Goal: Task Accomplishment & Management: Manage account settings

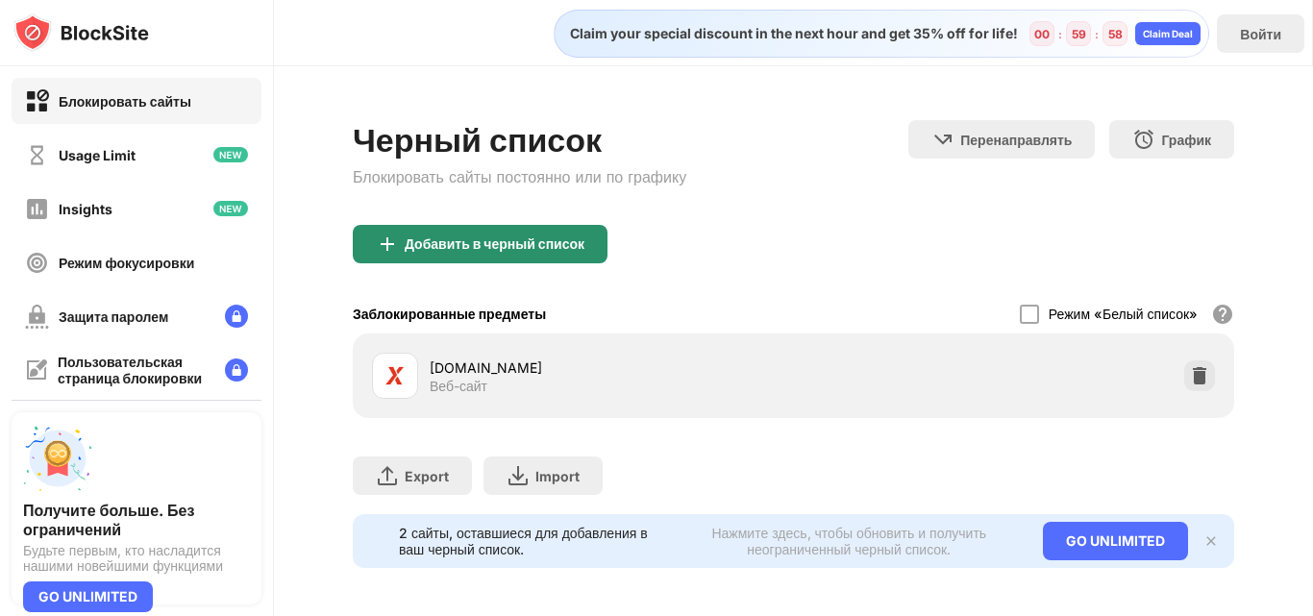
click at [576, 263] on div "Добавить в черный список" at bounding box center [480, 244] width 255 height 38
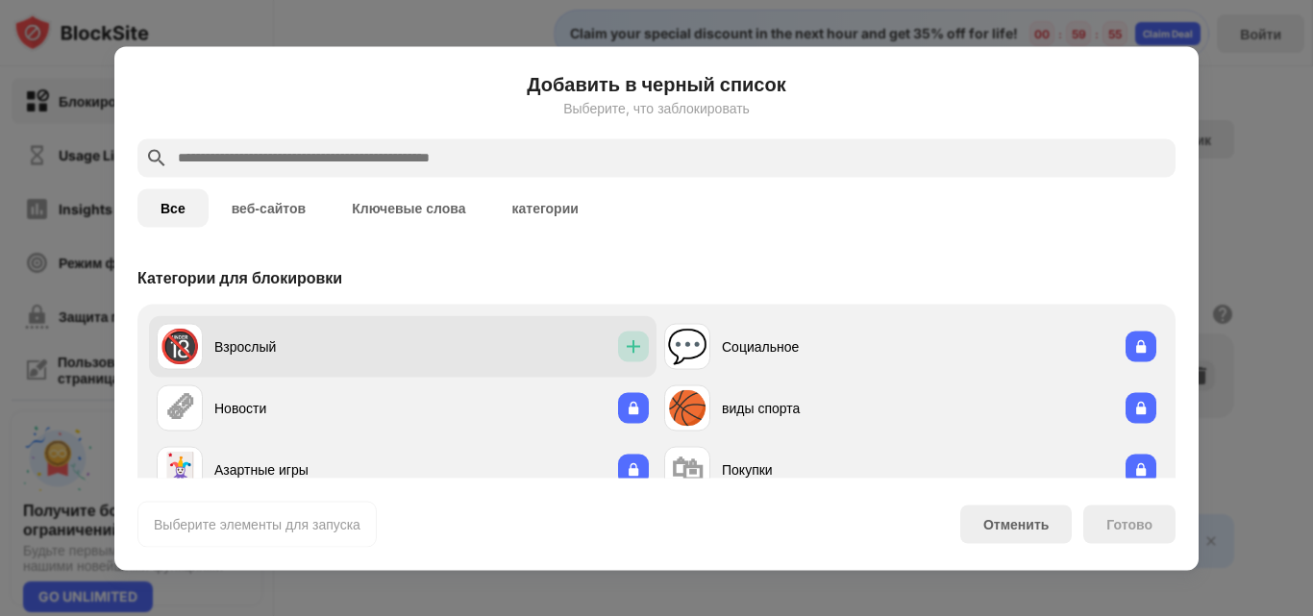
click at [624, 350] on img at bounding box center [633, 345] width 19 height 19
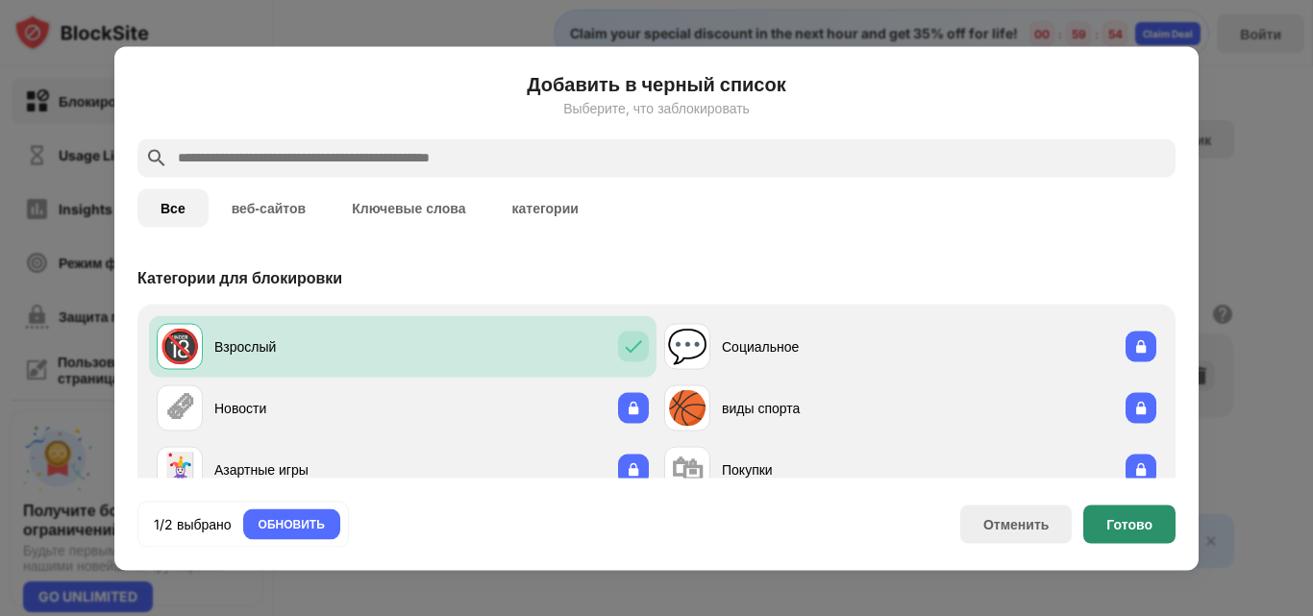
click at [1124, 509] on div "Готово" at bounding box center [1129, 524] width 92 height 38
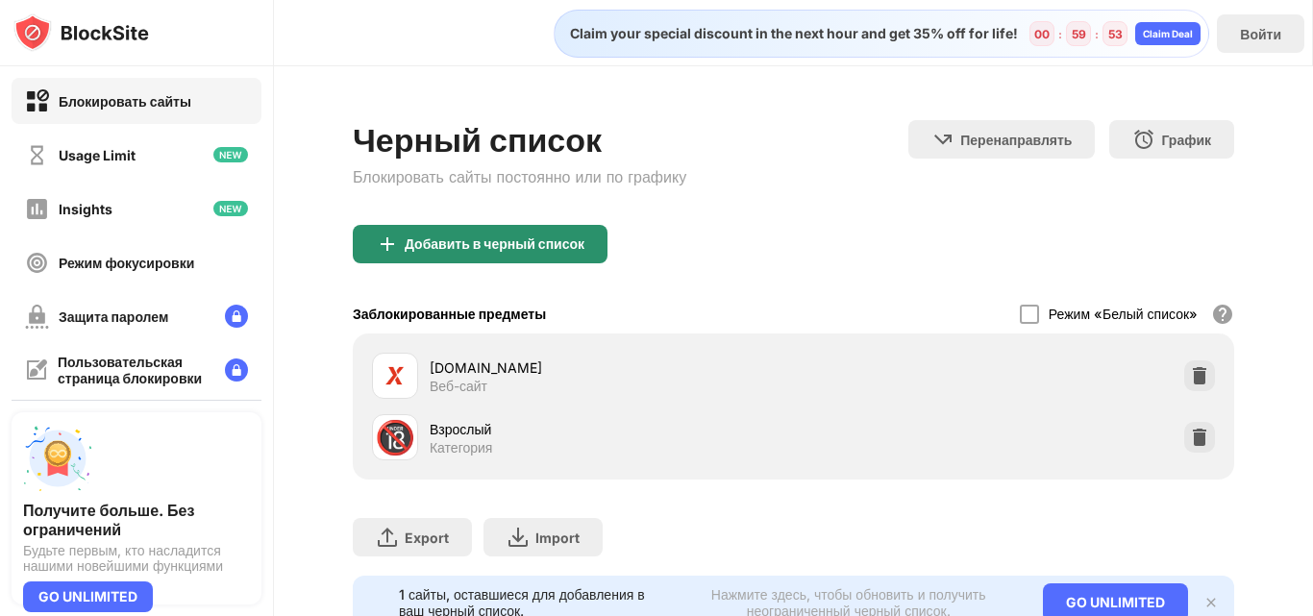
click at [511, 252] on div "Добавить в черный список" at bounding box center [495, 243] width 180 height 15
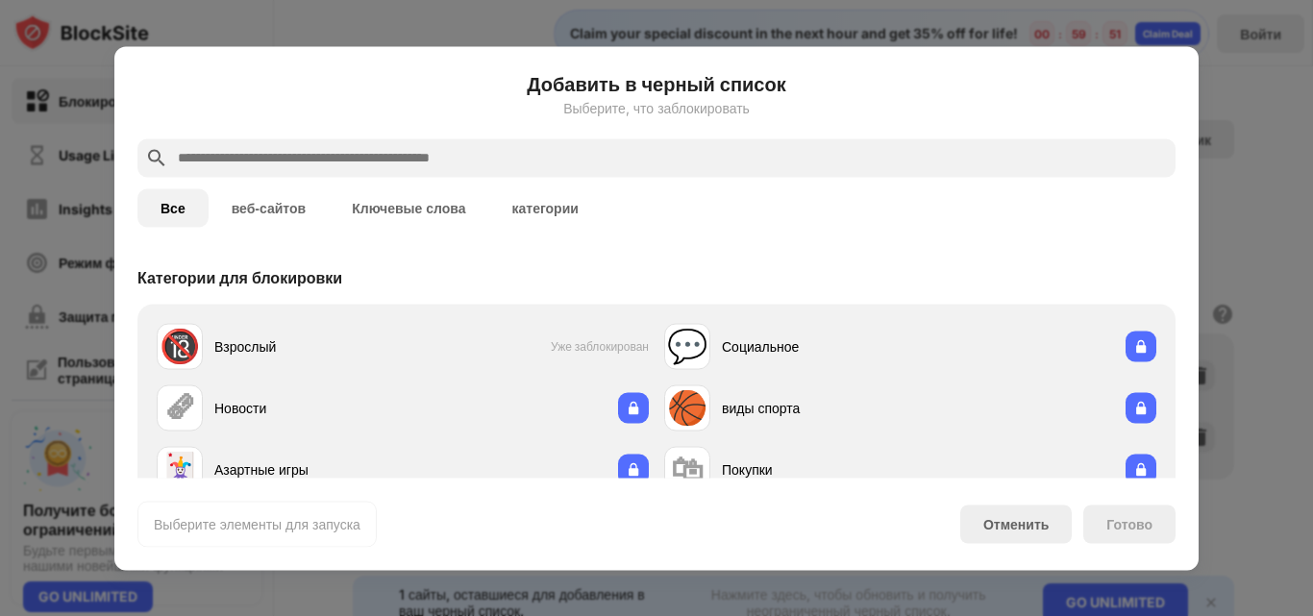
click at [661, 161] on input "text" at bounding box center [672, 157] width 992 height 23
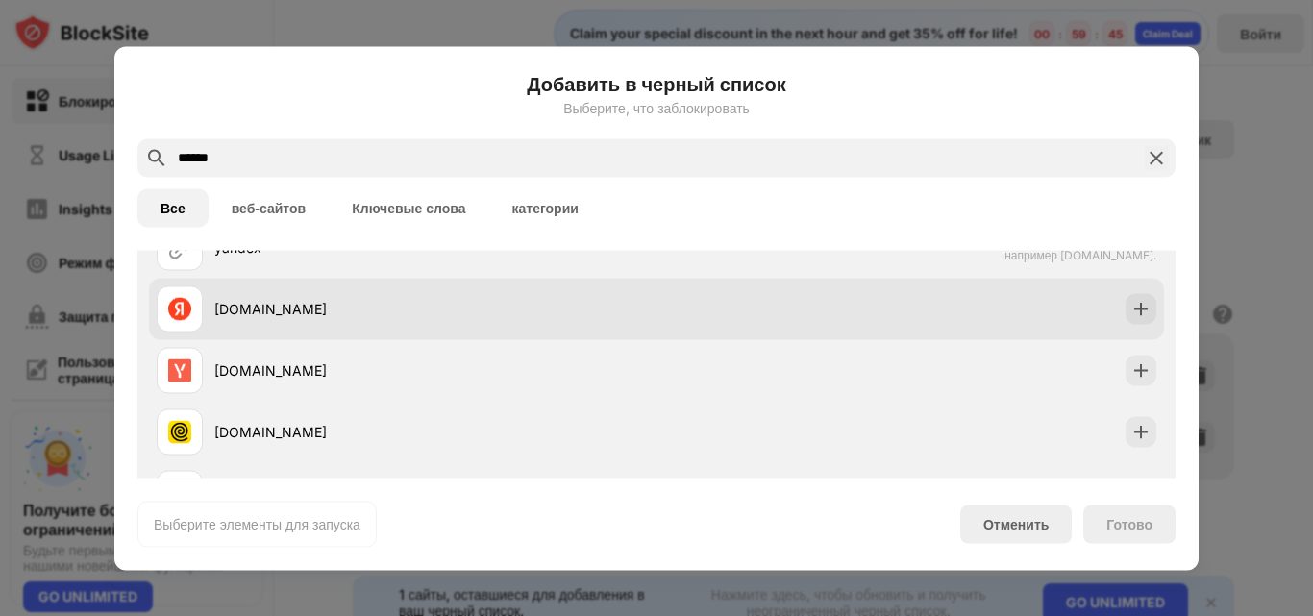
scroll to position [109, 0]
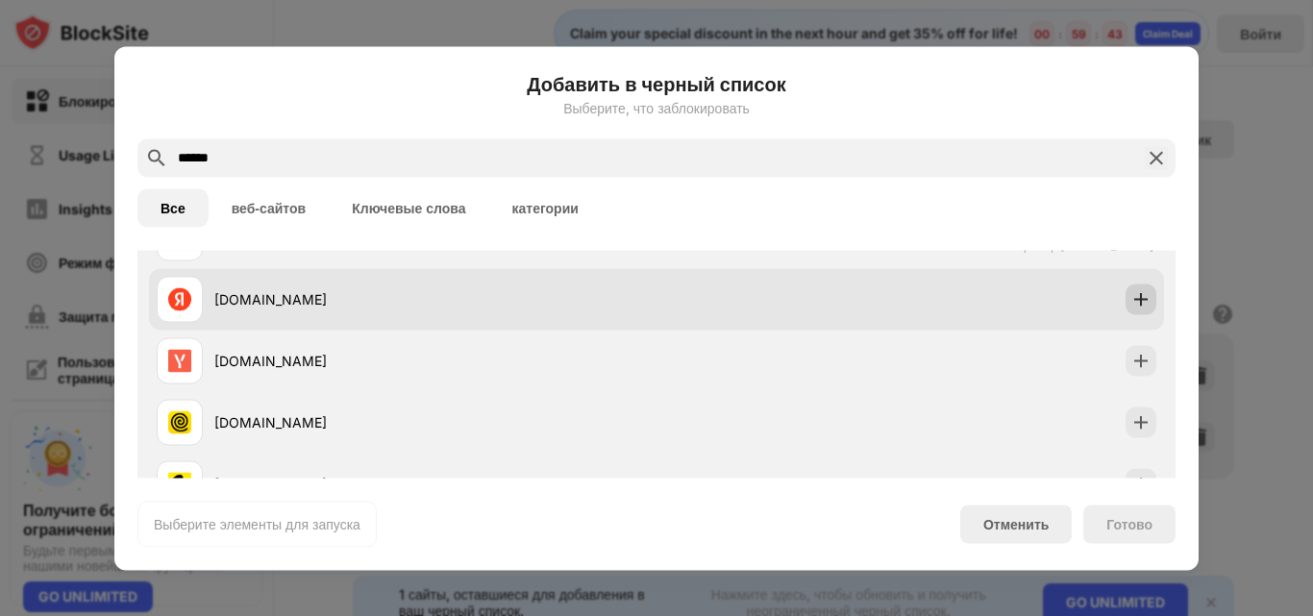
type input "******"
click at [1128, 314] on div at bounding box center [1141, 299] width 31 height 31
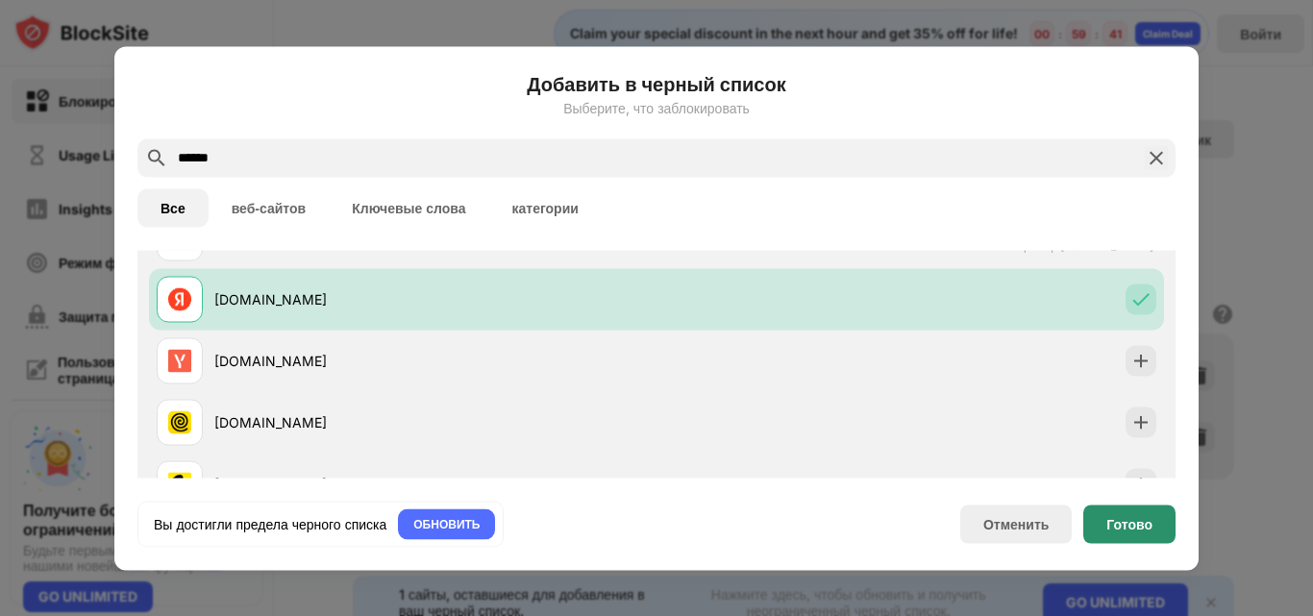
click at [1149, 528] on div "Готово" at bounding box center [1130, 523] width 46 height 15
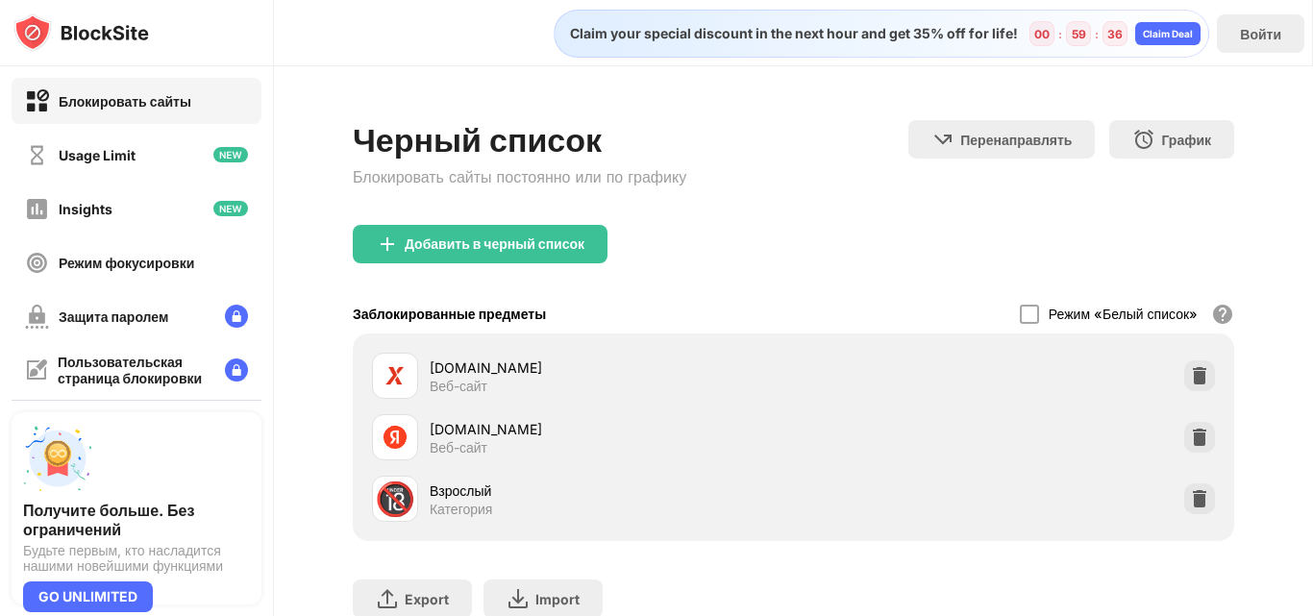
click at [1020, 334] on div "Режим «Белый список» Заблокируйте все веб-сайты, кроме тех, которые находятся в…" at bounding box center [1127, 313] width 214 height 39
click at [1020, 324] on div at bounding box center [1029, 314] width 19 height 19
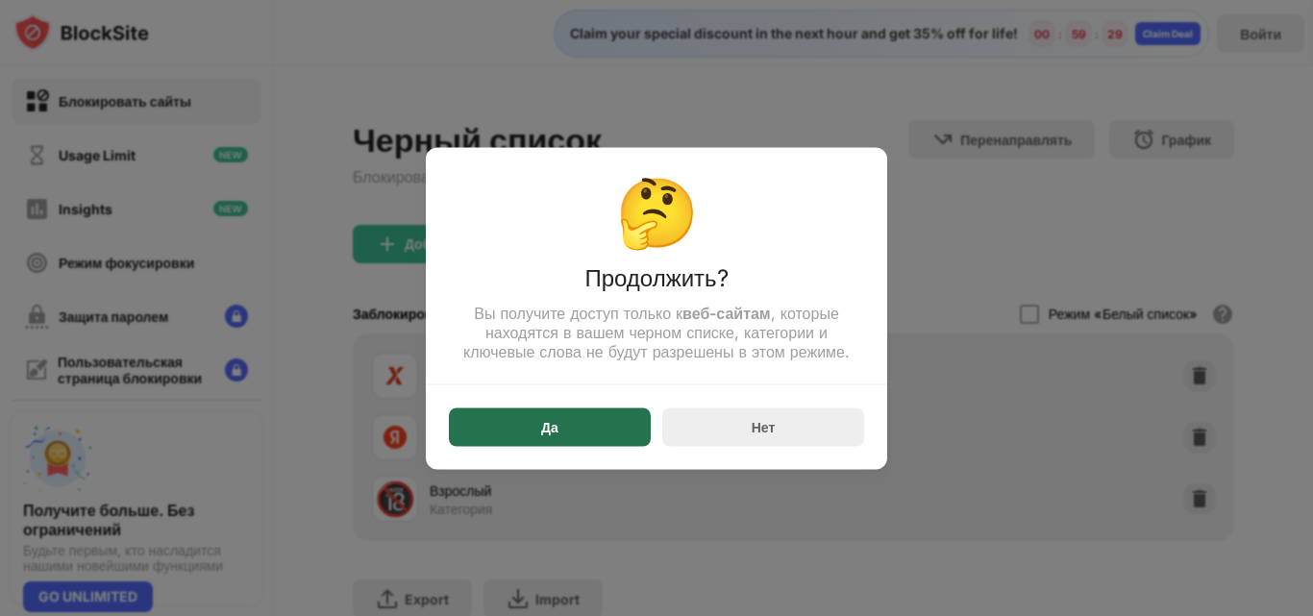
click at [526, 446] on div "Да" at bounding box center [550, 427] width 202 height 38
